Goal: Navigation & Orientation: Find specific page/section

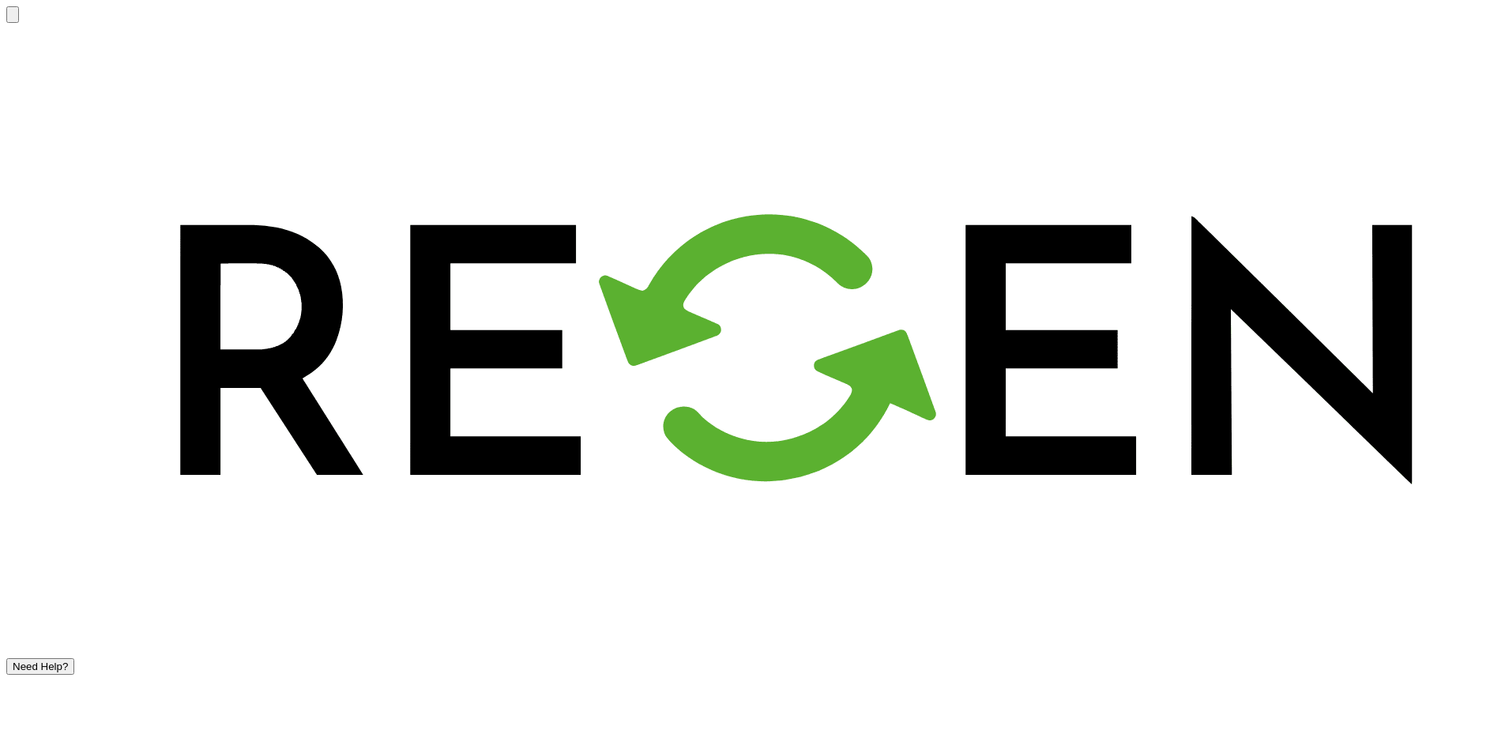
drag, startPoint x: 730, startPoint y: 189, endPoint x: 1011, endPoint y: 110, distance: 291.5
